Goal: Information Seeking & Learning: Learn about a topic

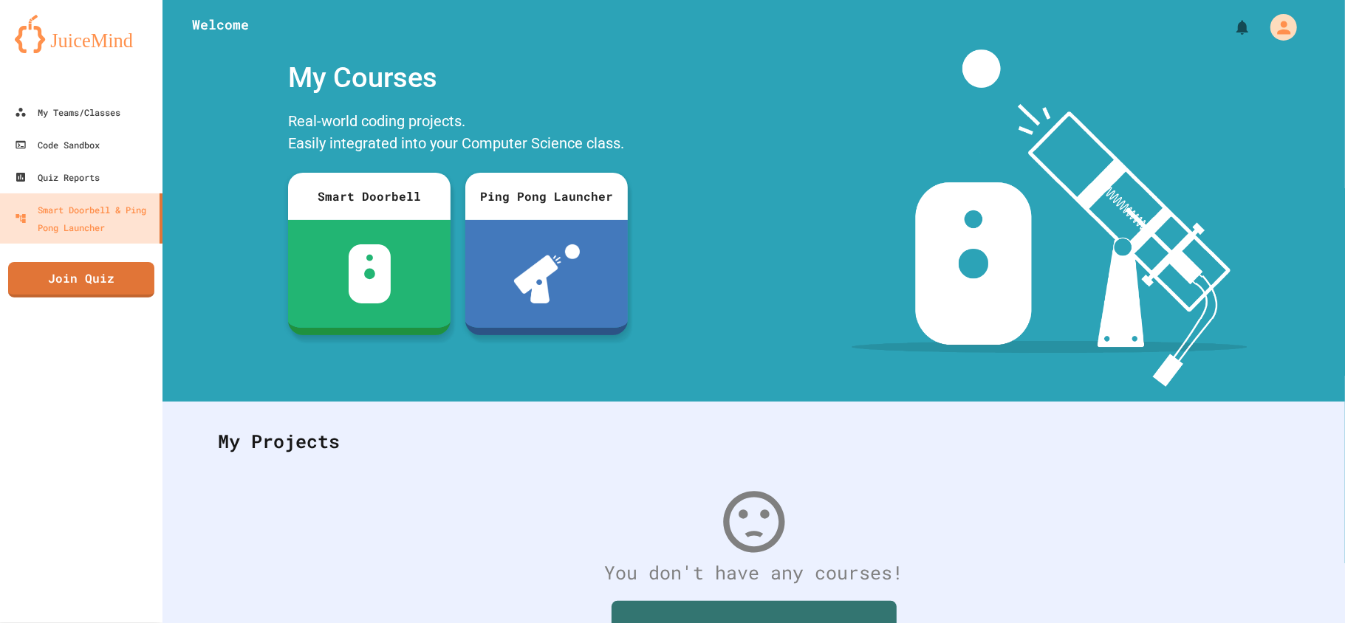
scroll to position [106, 0]
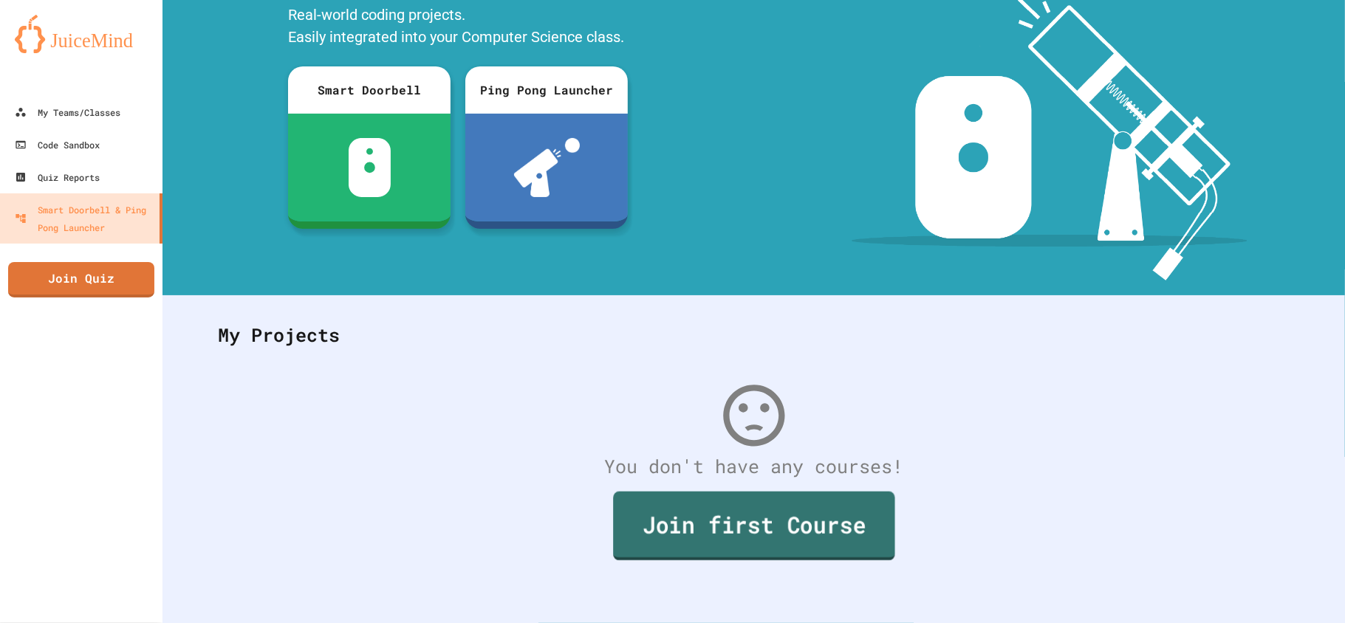
click at [801, 530] on link "Join first Course" at bounding box center [753, 526] width 281 height 69
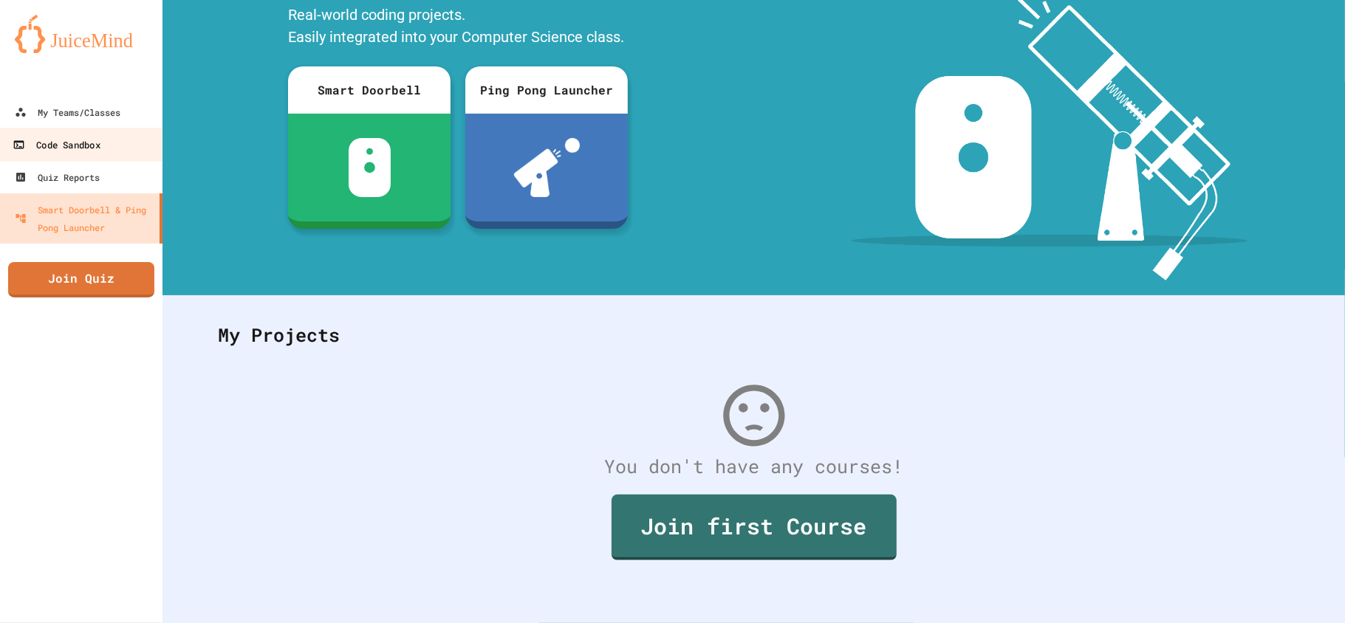
click at [103, 144] on link "Code Sandbox" at bounding box center [82, 144] width 168 height 33
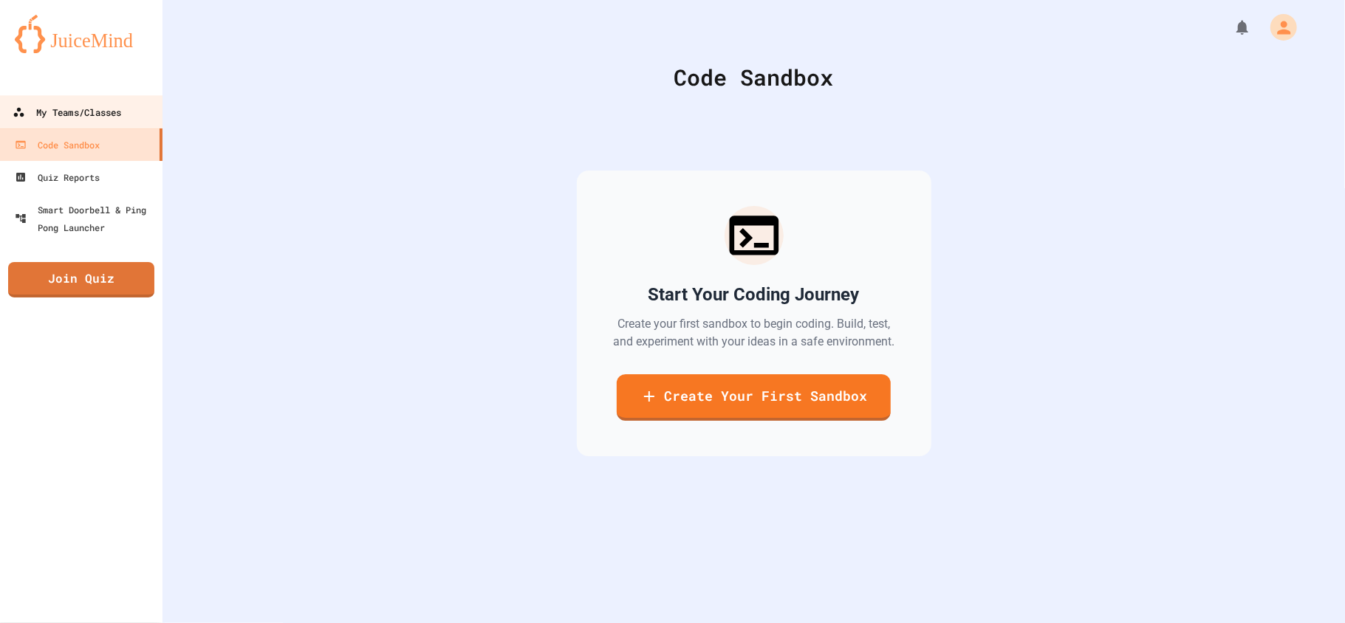
click at [96, 119] on div "My Teams/Classes" at bounding box center [67, 112] width 109 height 18
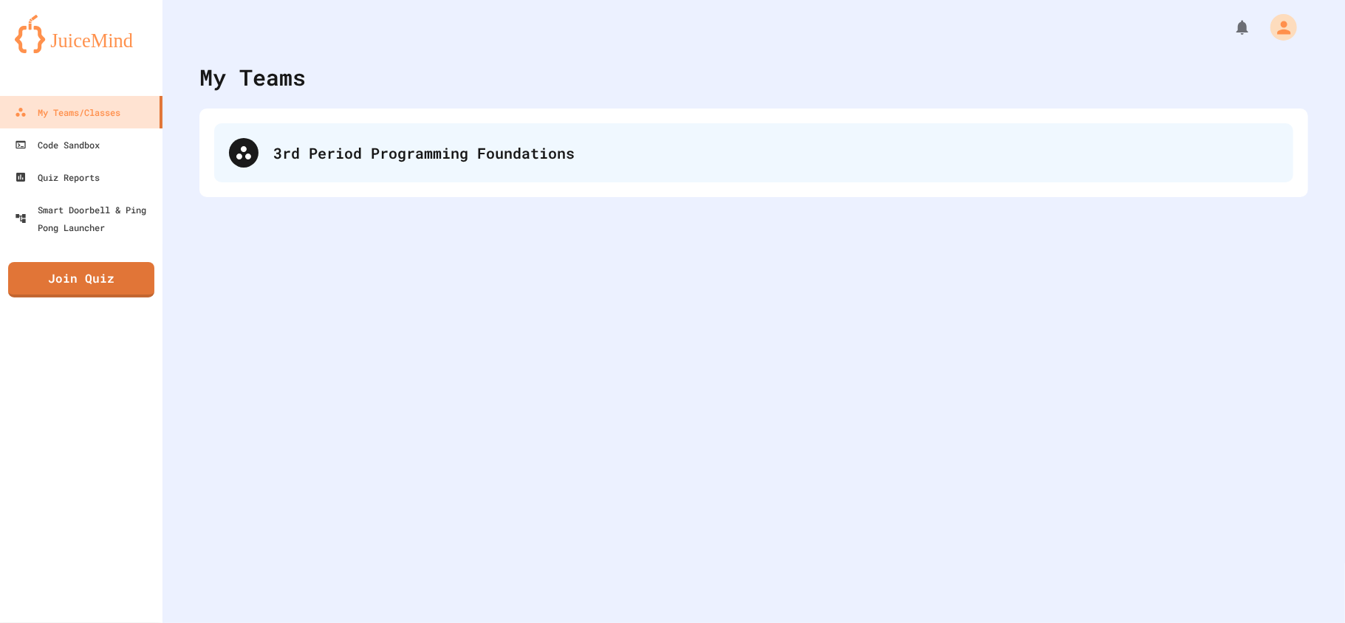
click at [400, 138] on div "3rd Period Programming Foundations" at bounding box center [753, 152] width 1079 height 59
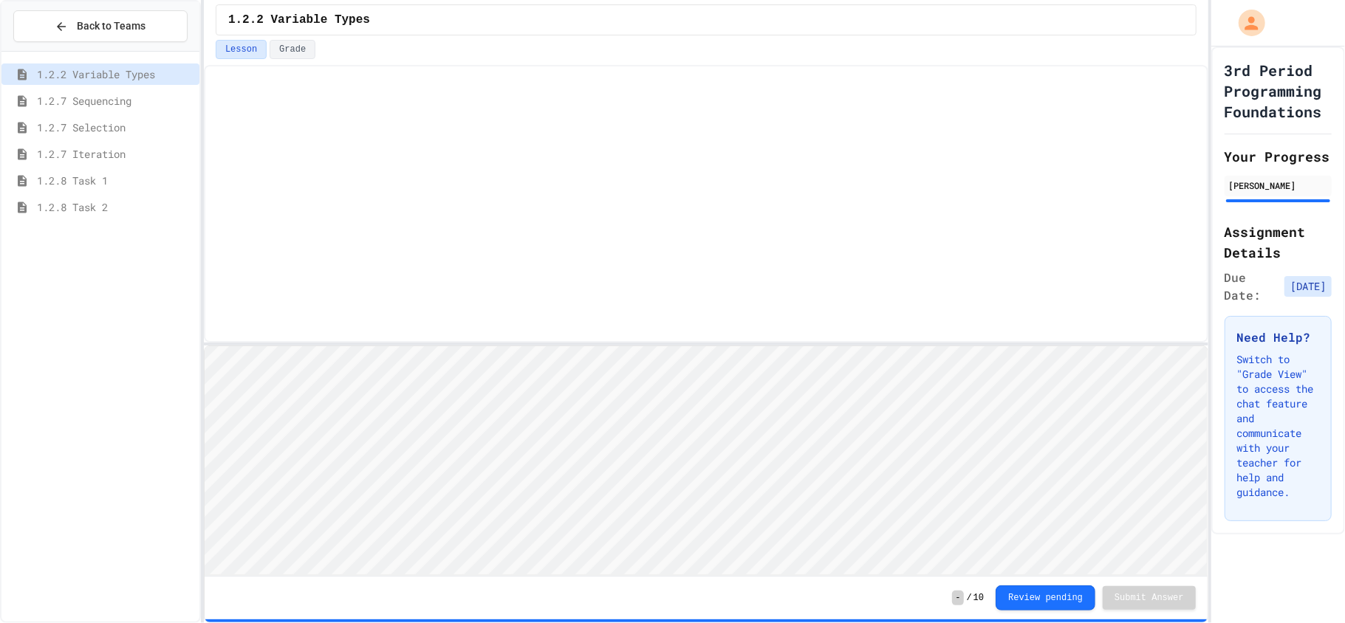
click at [82, 213] on span "1.2.8 Task 2" at bounding box center [115, 207] width 157 height 16
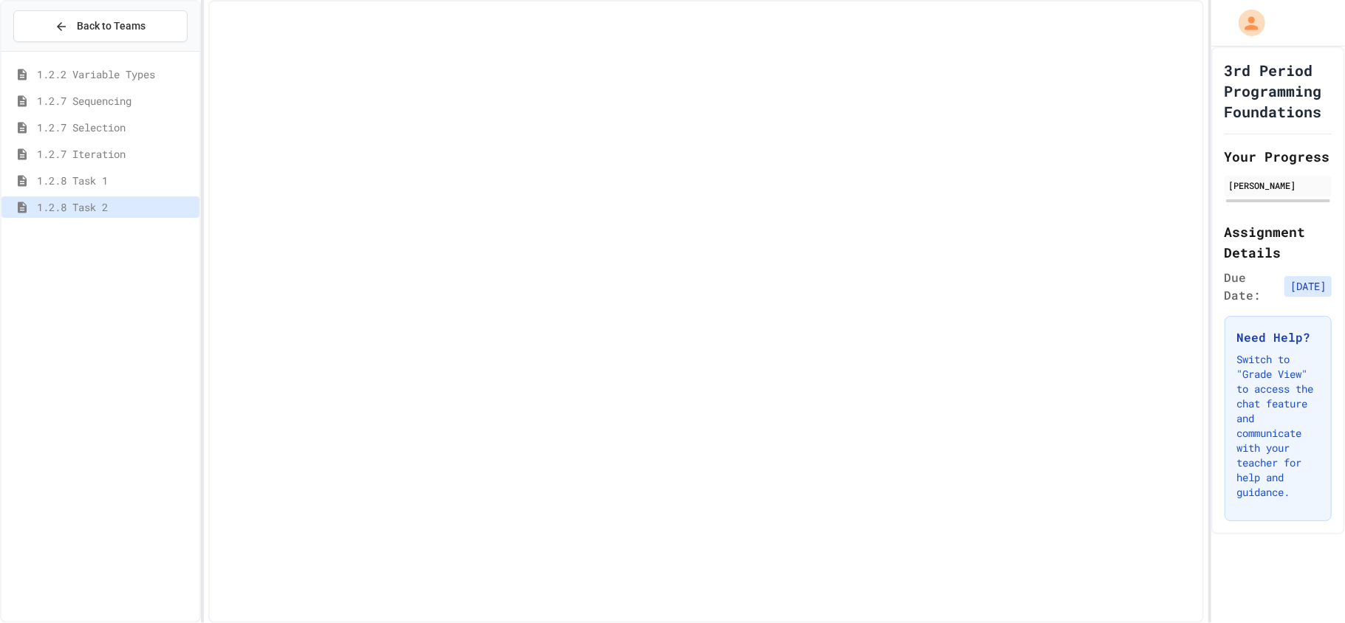
click at [82, 213] on span "1.2.8 Task 2" at bounding box center [115, 207] width 157 height 16
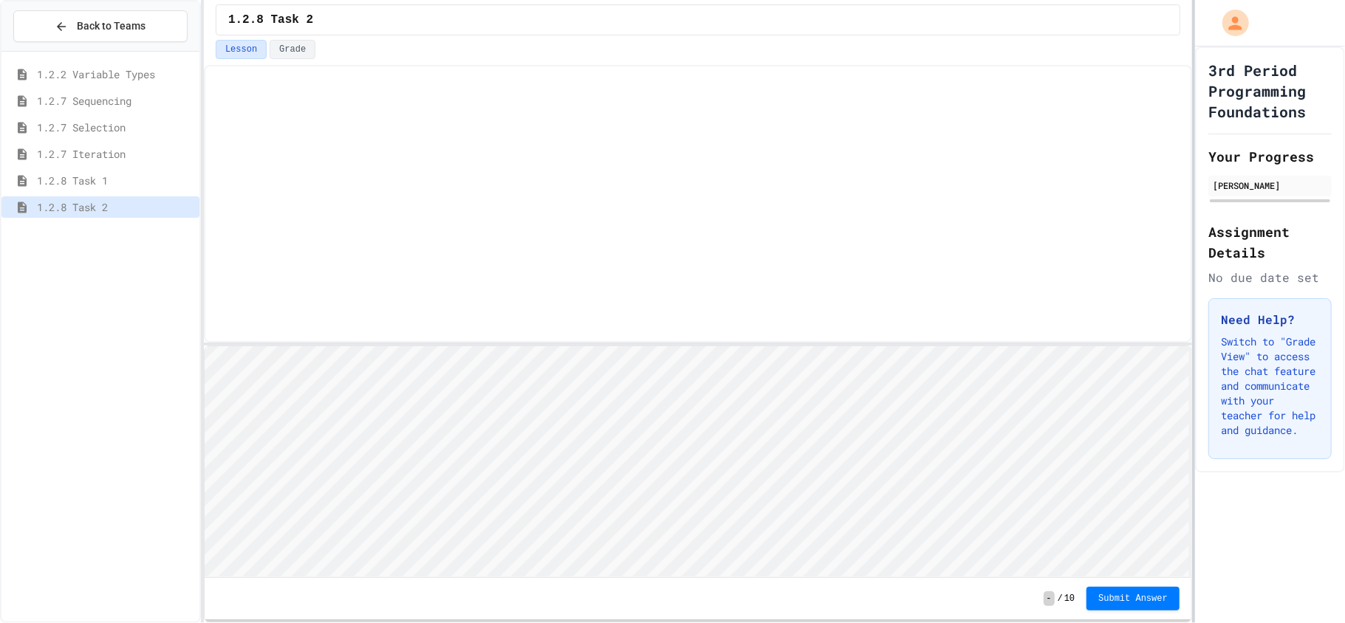
click at [1193, 291] on div at bounding box center [1193, 311] width 3 height 623
click at [137, 293] on span "1.3.1 Iteration Patterns/Trends" at bounding box center [115, 287] width 157 height 16
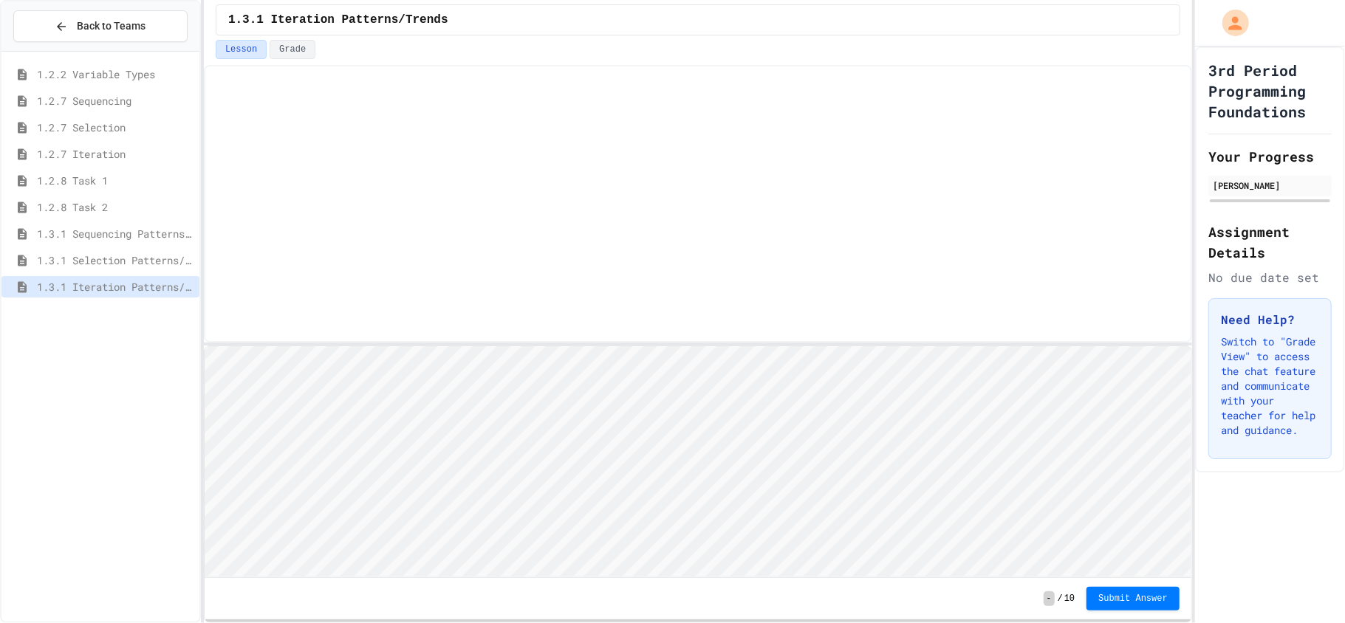
scroll to position [1, 0]
